Goal: Task Accomplishment & Management: Manage account settings

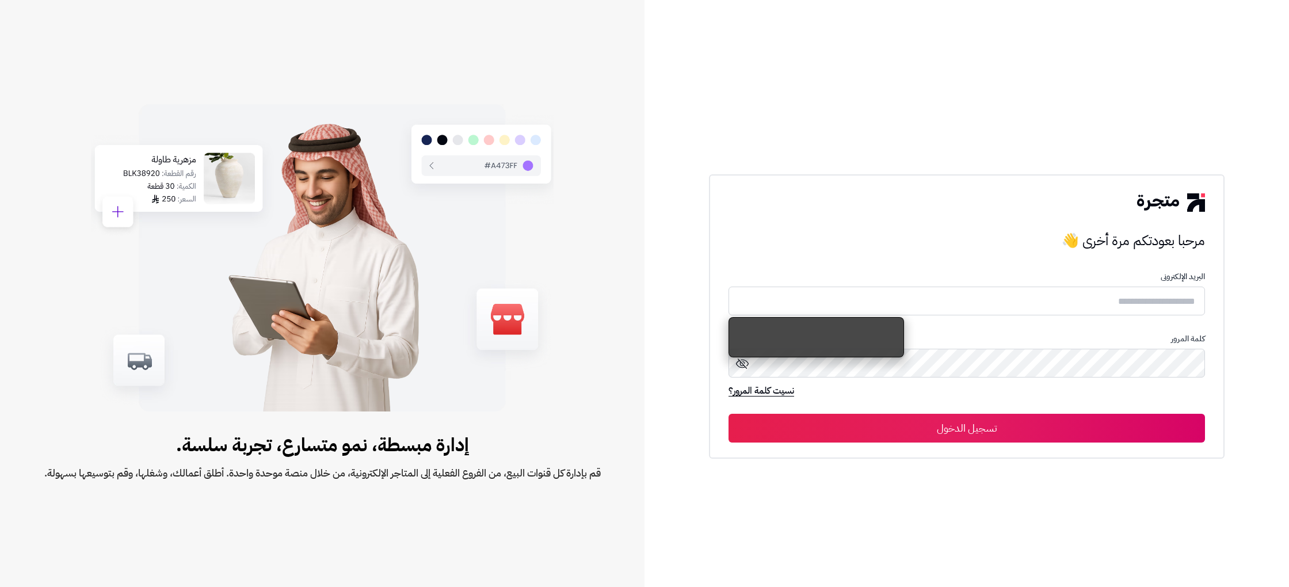
drag, startPoint x: 981, startPoint y: 303, endPoint x: 1010, endPoint y: 310, distance: 29.5
click at [981, 303] on input "text" at bounding box center [966, 300] width 476 height 29
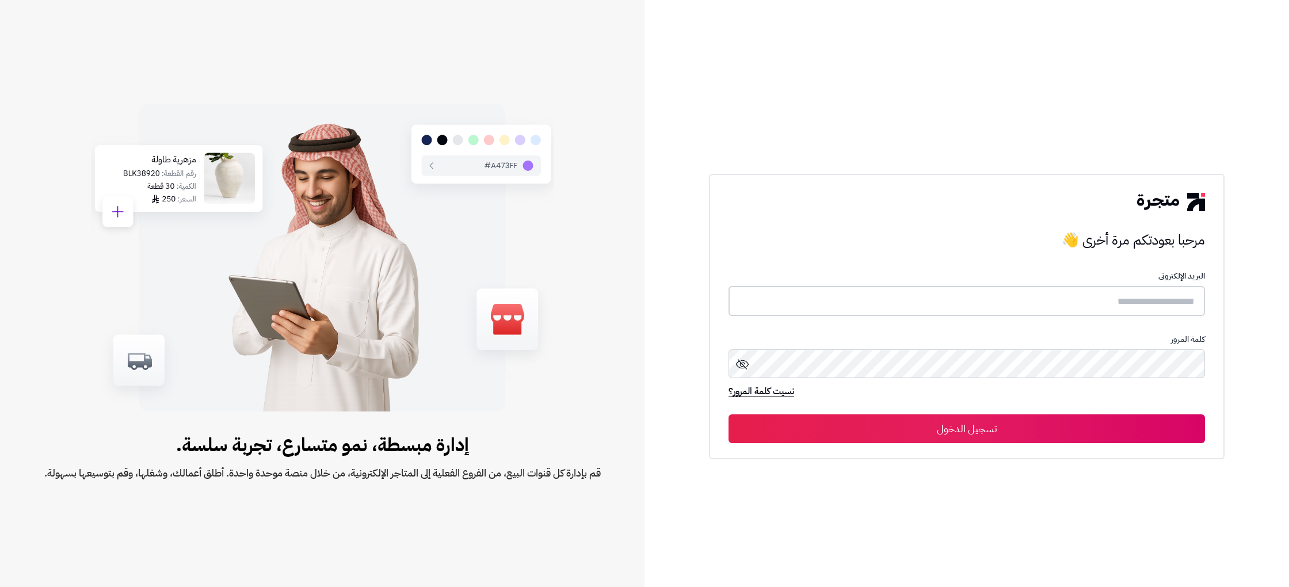
type input "**********"
click at [945, 442] on div "**********" at bounding box center [966, 316] width 515 height 285
click at [976, 426] on button "تسجيل الدخول" at bounding box center [966, 428] width 476 height 29
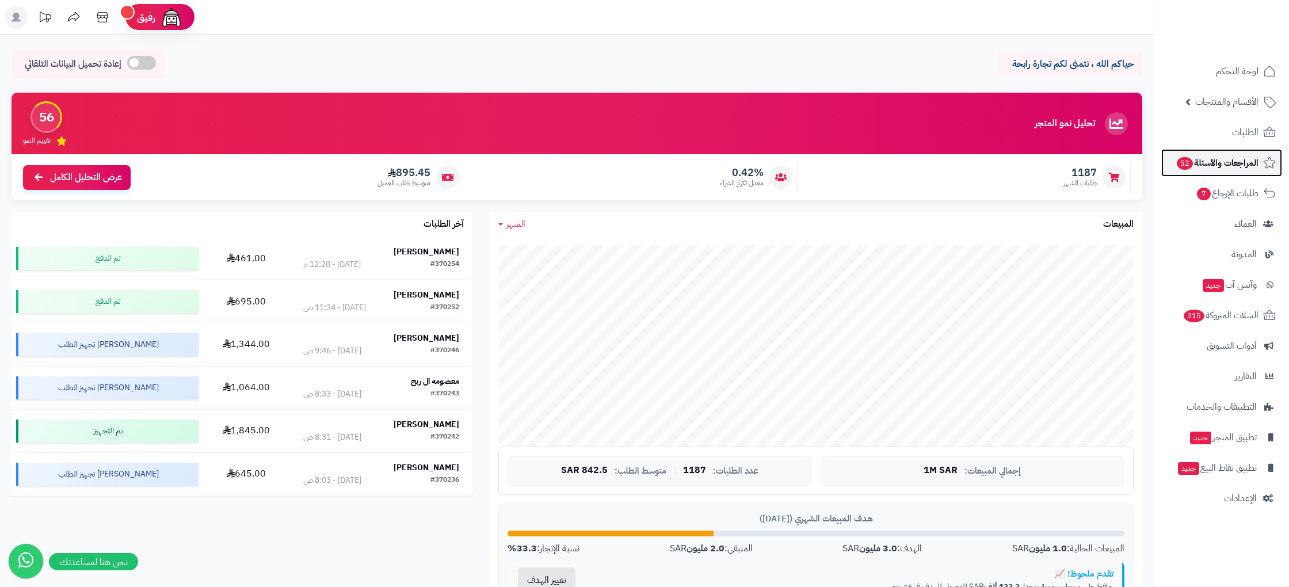
click at [1239, 149] on link "المراجعات والأسئلة 52" at bounding box center [1221, 163] width 121 height 28
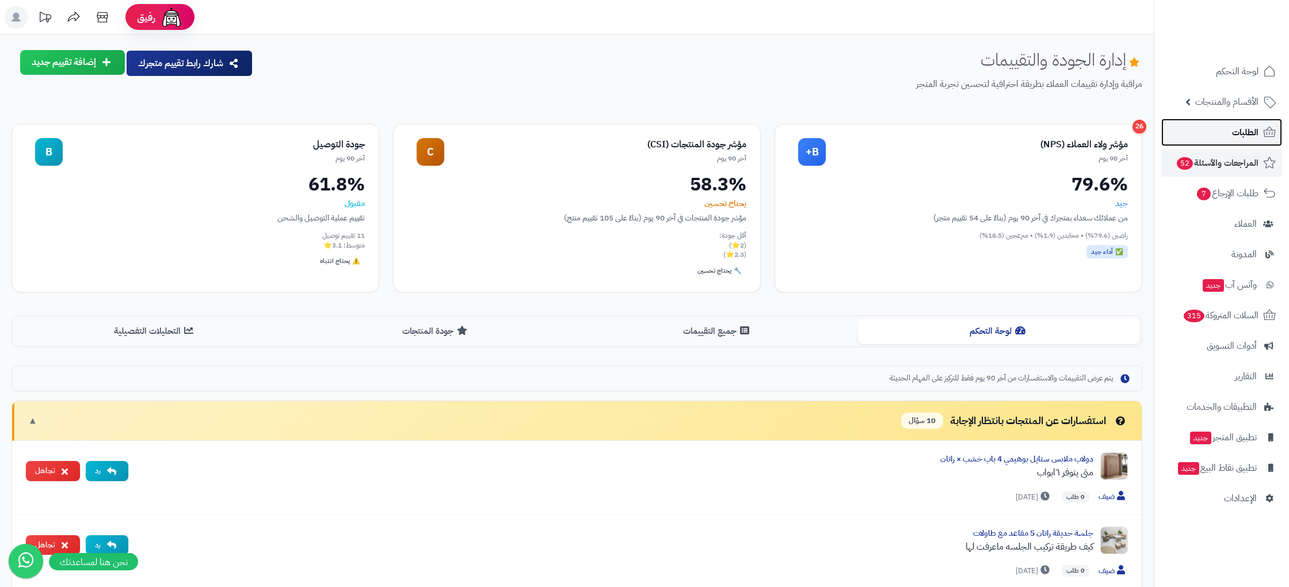
click at [1235, 136] on span "الطلبات" at bounding box center [1245, 132] width 26 height 16
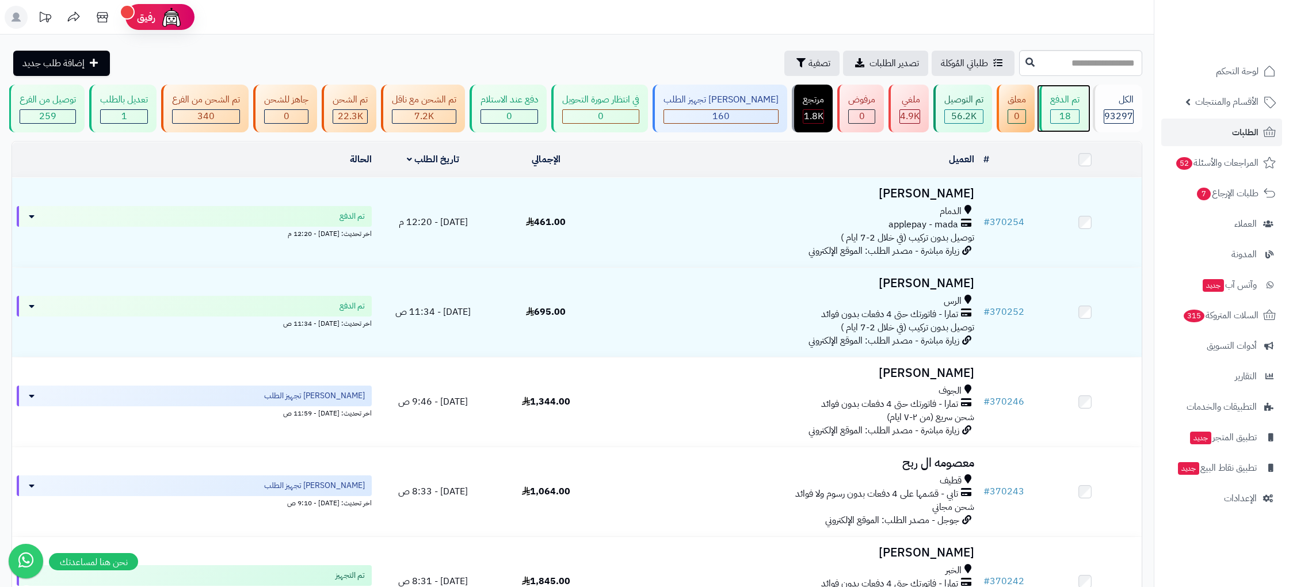
drag, startPoint x: 1058, startPoint y: 110, endPoint x: 1059, endPoint y: 162, distance: 52.4
click at [1058, 110] on div "18" at bounding box center [1064, 116] width 28 height 13
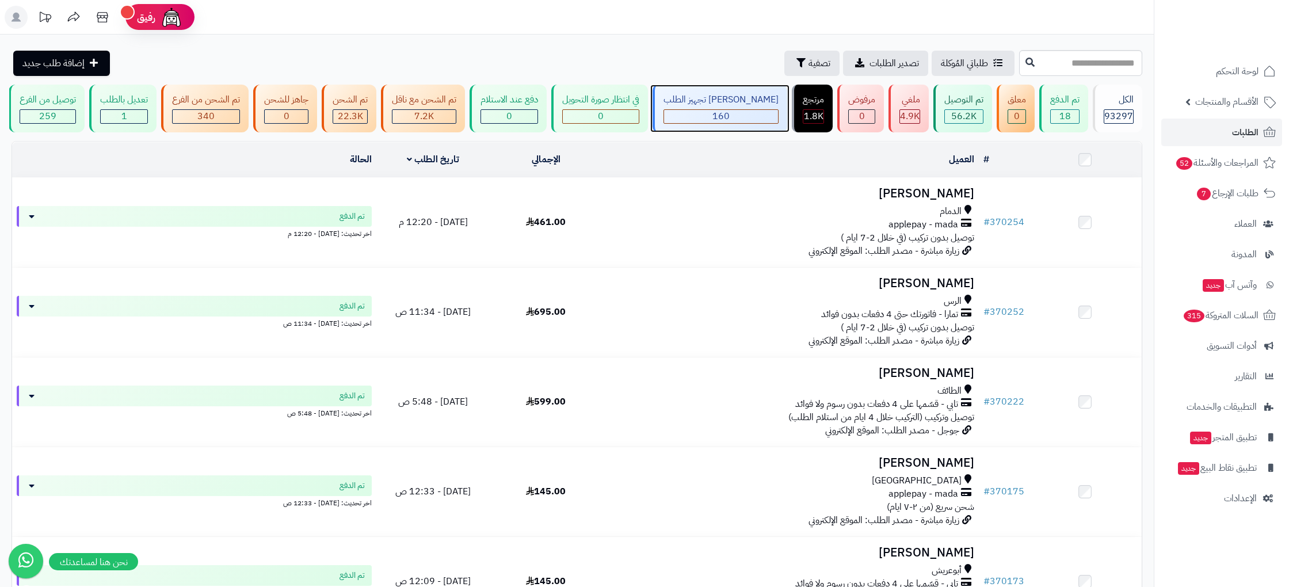
click at [755, 106] on div "[PERSON_NAME] تجهيز الطلب 160" at bounding box center [719, 109] width 135 height 48
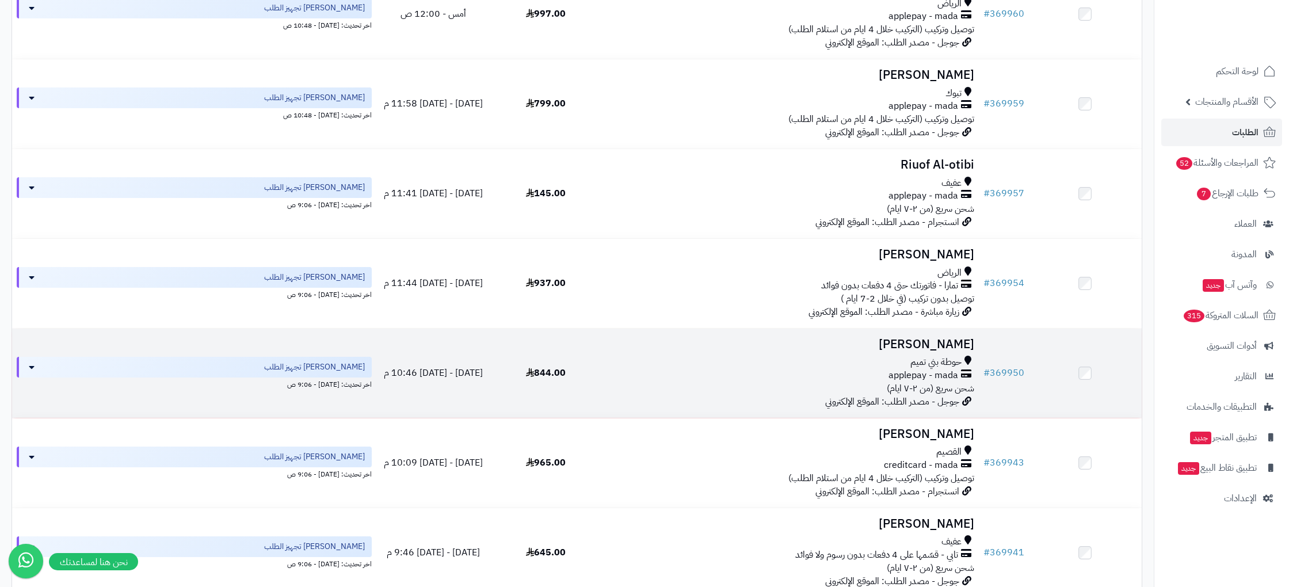
scroll to position [6017, 0]
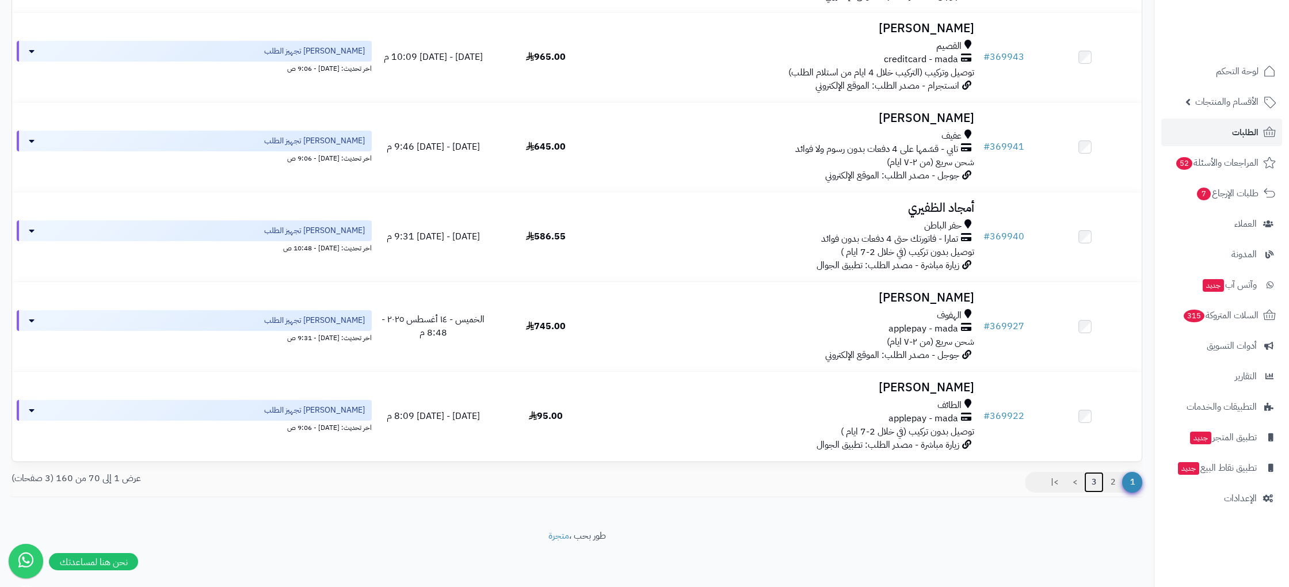
click at [1091, 481] on link "3" at bounding box center [1094, 482] width 20 height 21
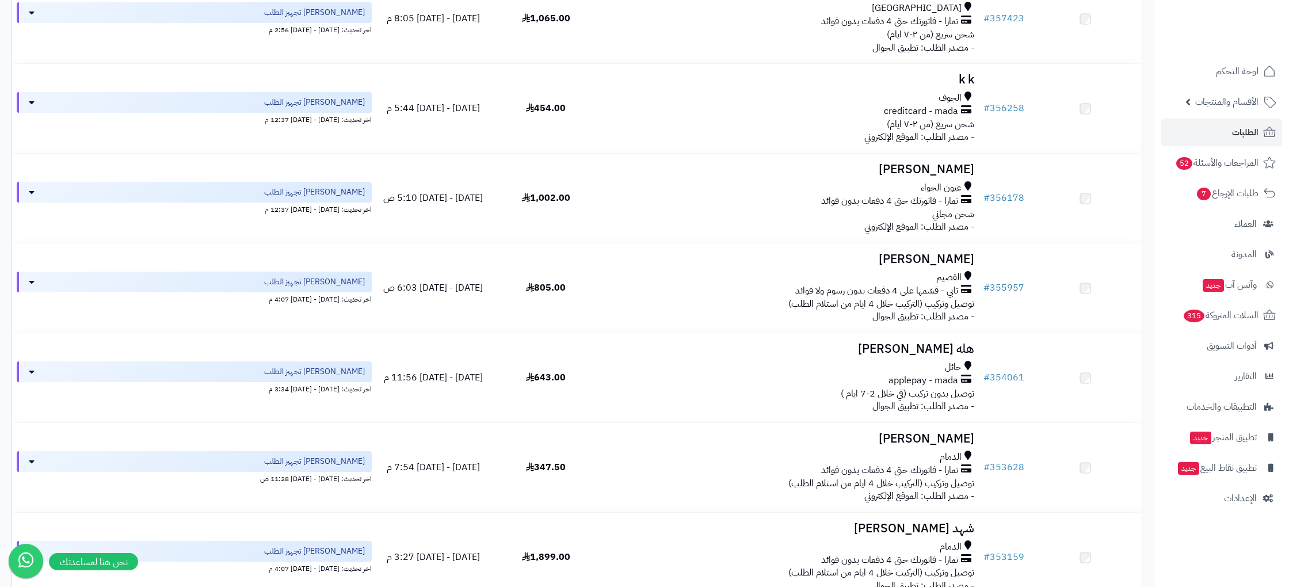
scroll to position [1515, 0]
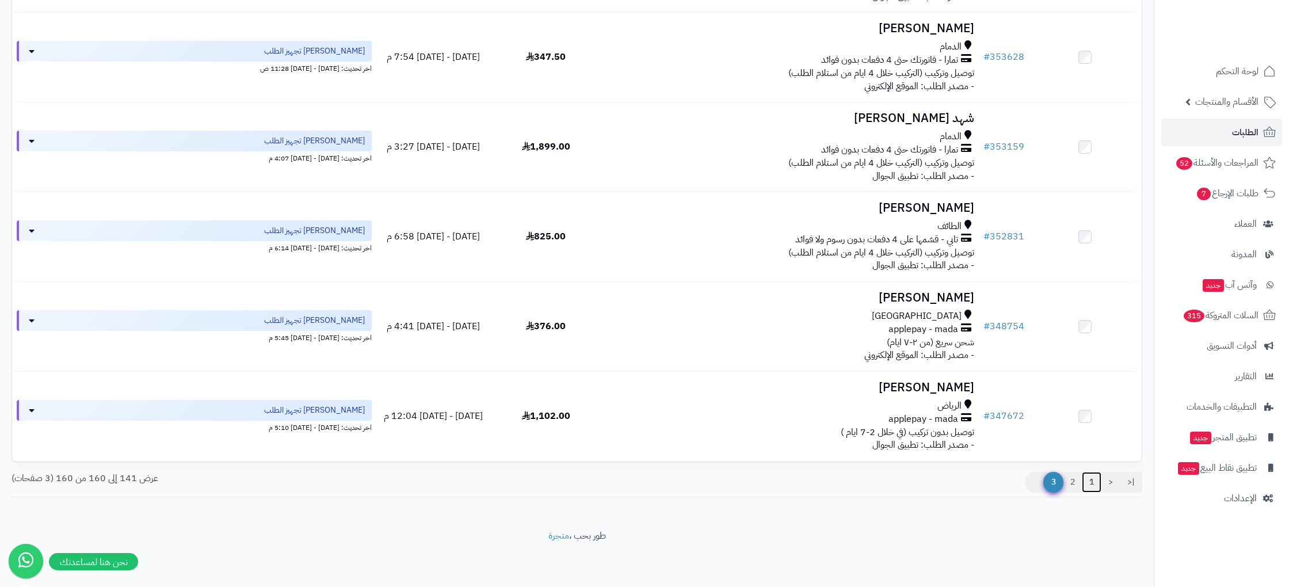
click at [1088, 483] on link "1" at bounding box center [1092, 482] width 20 height 21
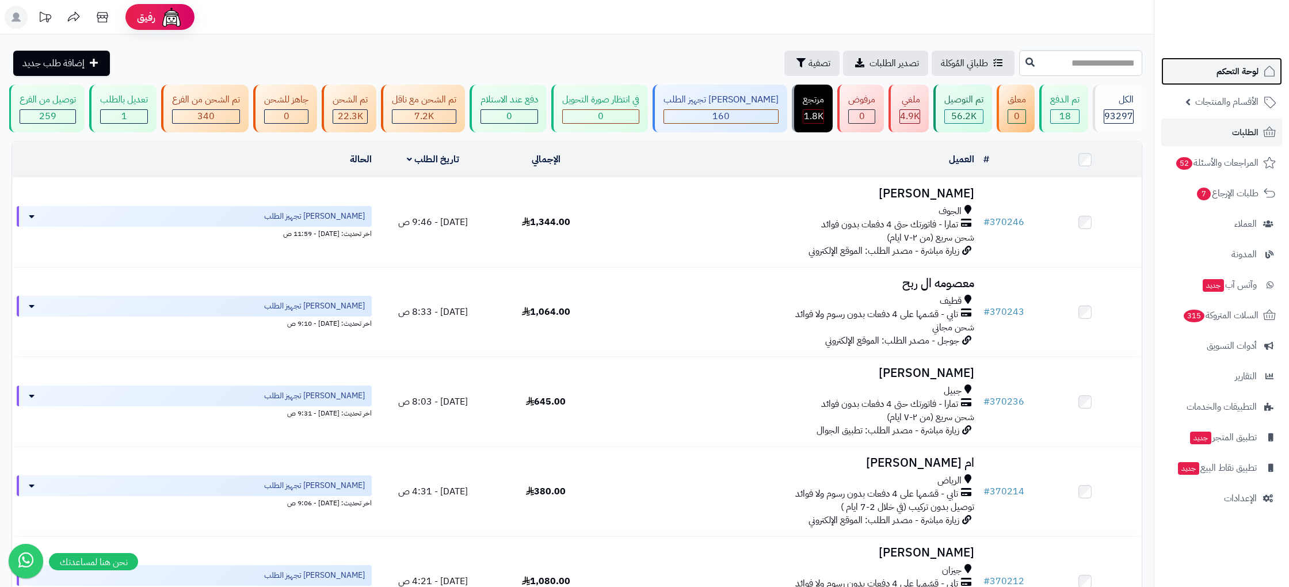
click at [1236, 78] on span "لوحة التحكم" at bounding box center [1237, 71] width 42 height 16
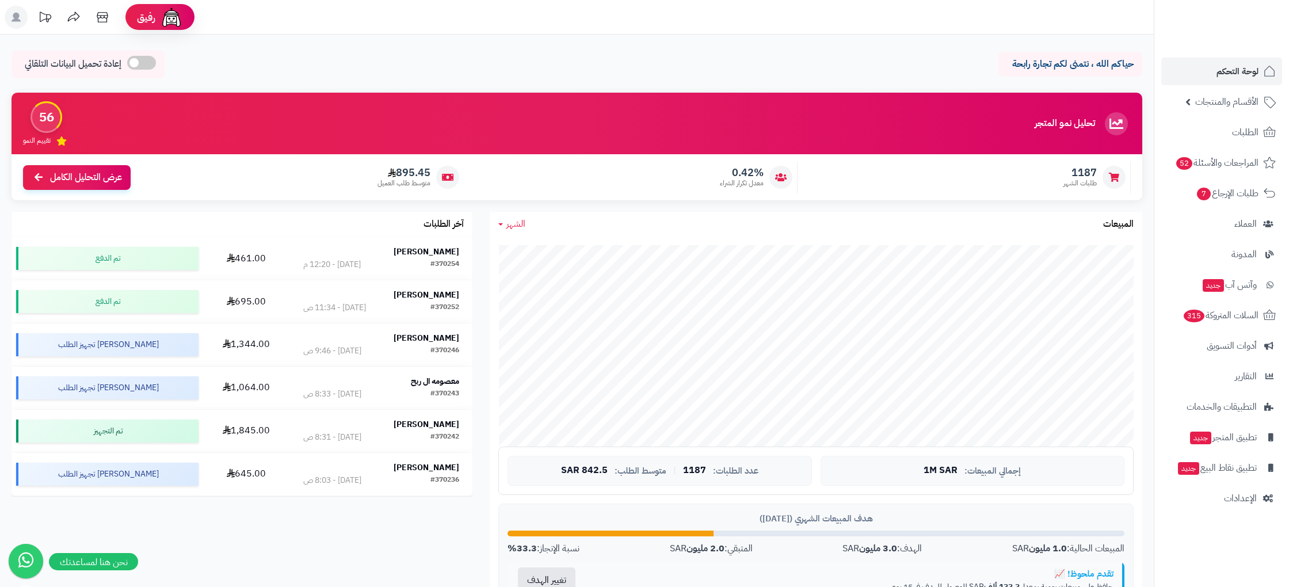
click at [1072, 68] on p "حياكم الله ، نتمنى لكم تجارة رابحة" at bounding box center [1070, 64] width 127 height 13
drag, startPoint x: 1072, startPoint y: 68, endPoint x: 1059, endPoint y: 70, distance: 14.0
click at [1072, 68] on p "حياكم الله ، نتمنى لكم تجارة رابحة" at bounding box center [1070, 64] width 127 height 13
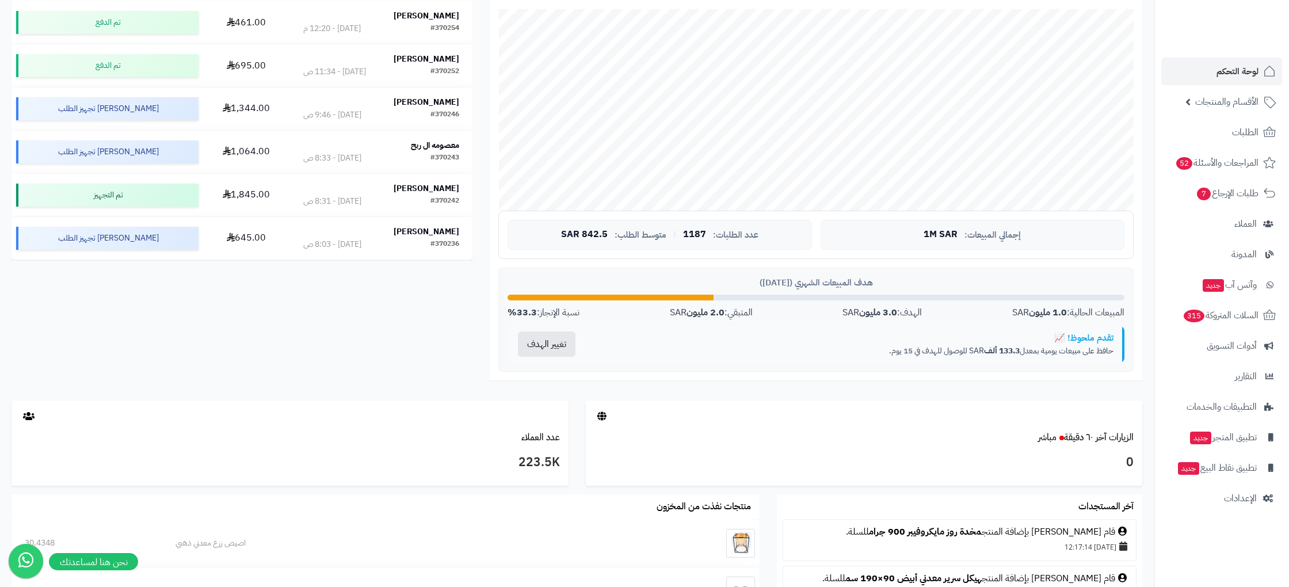
scroll to position [491, 0]
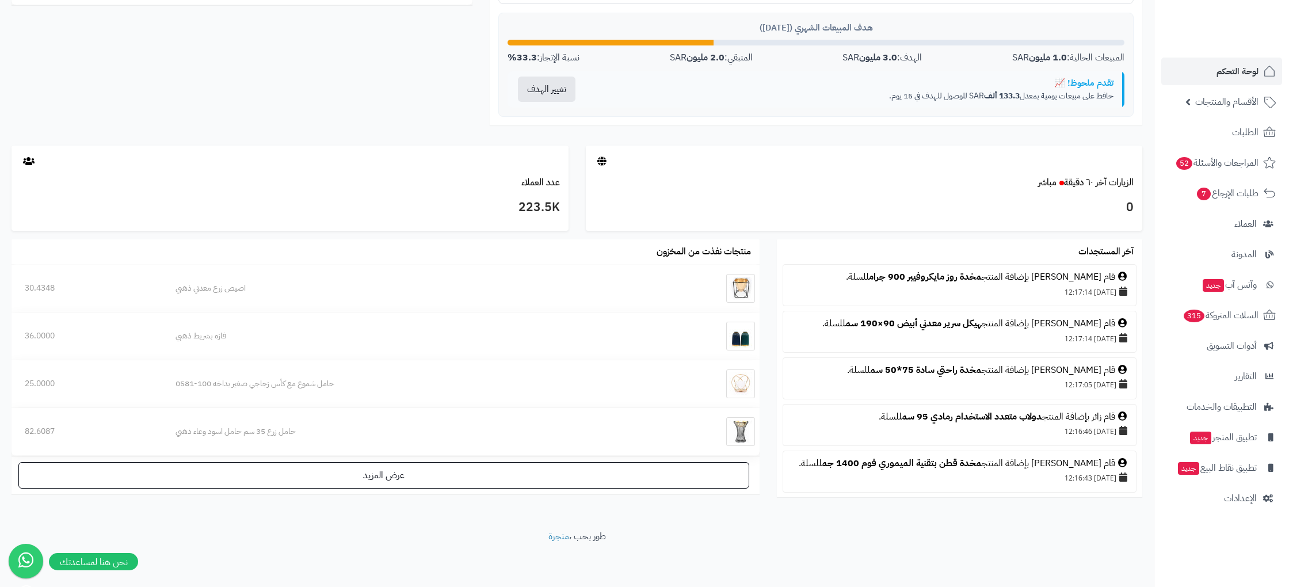
drag, startPoint x: 804, startPoint y: 505, endPoint x: 840, endPoint y: 502, distance: 35.8
click at [804, 505] on div "آخر المستجدات قام اروى القاسم بإضافة المنتج مخدة روز مايكروفيبر 900 جرام للسلة.…" at bounding box center [959, 373] width 383 height 268
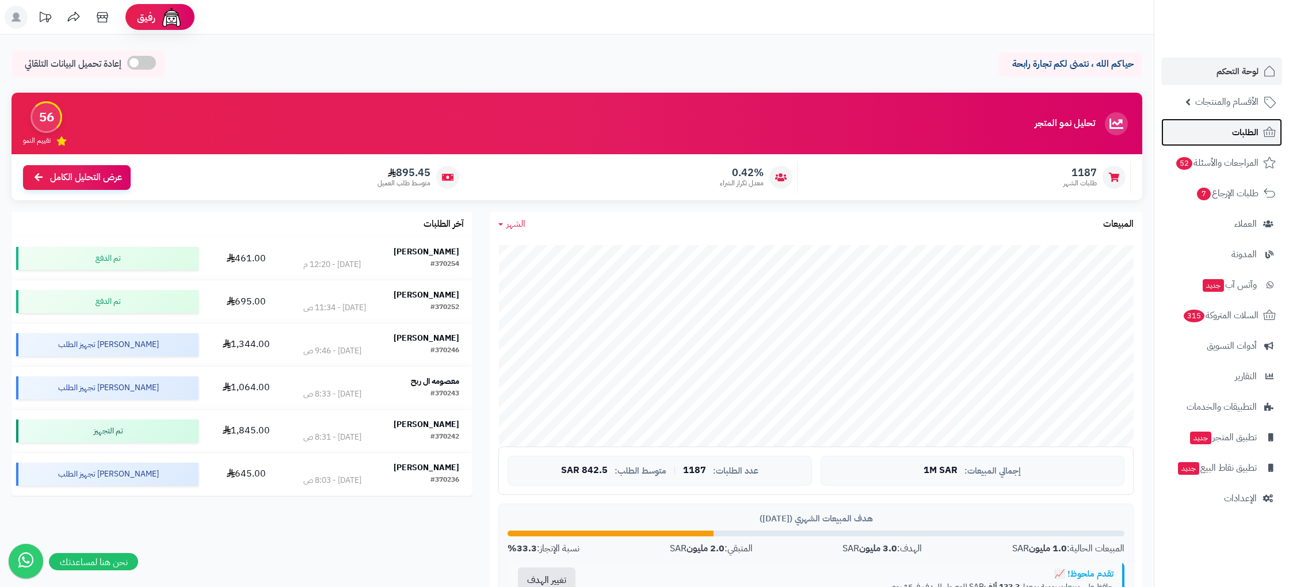
click at [1233, 137] on span "الطلبات" at bounding box center [1245, 132] width 26 height 16
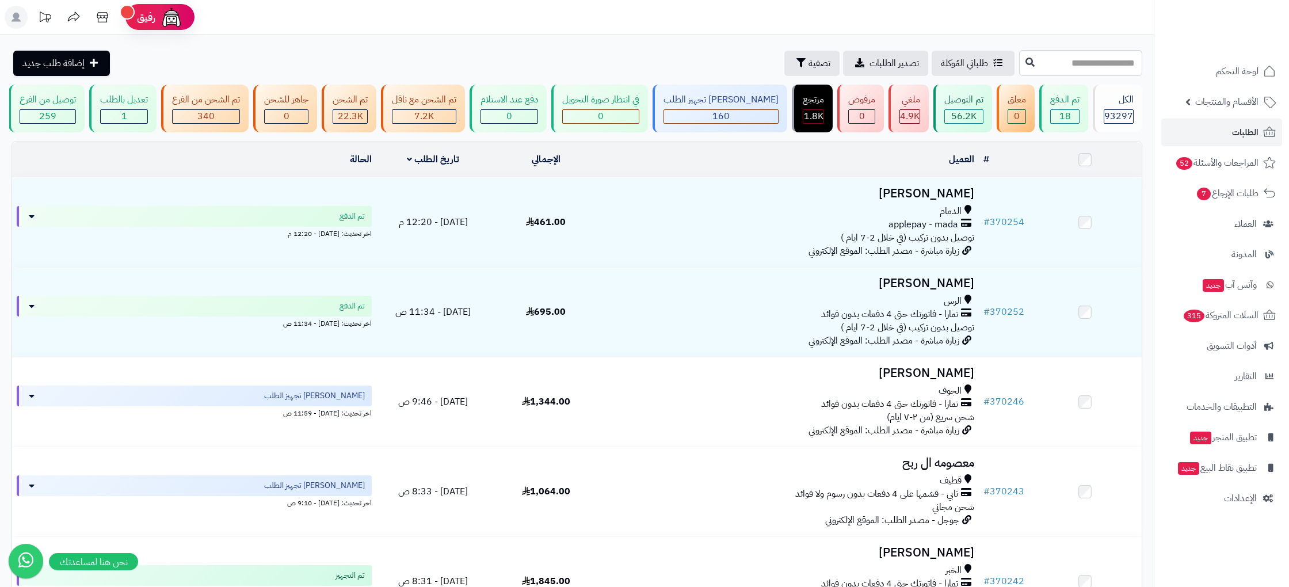
click at [42, 20] on icon at bounding box center [46, 17] width 12 height 10
click at [1228, 78] on span "لوحة التحكم" at bounding box center [1237, 71] width 42 height 16
